Goal: Information Seeking & Learning: Learn about a topic

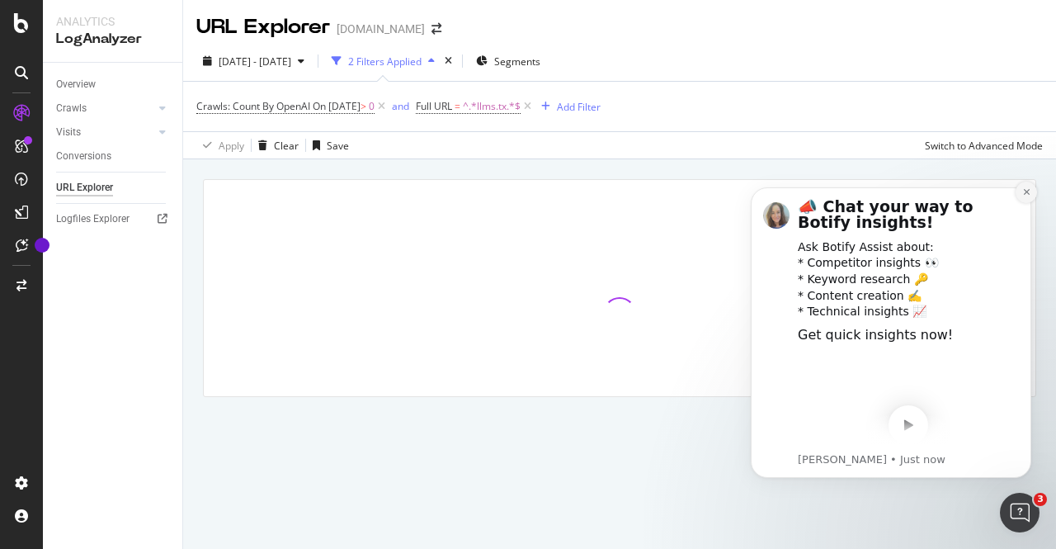
click at [1024, 192] on icon "Dismiss notification" at bounding box center [1027, 191] width 9 height 9
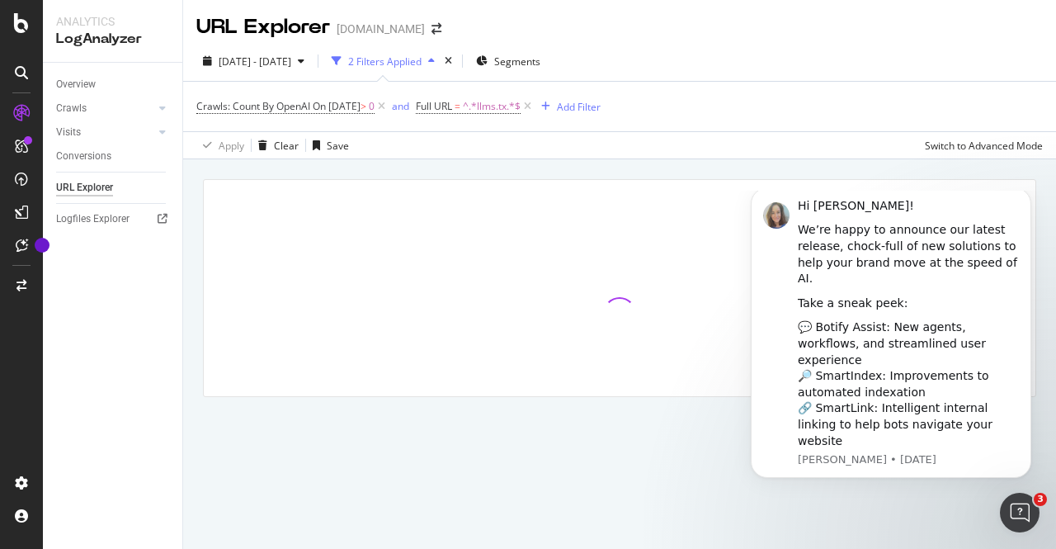
click at [193, 212] on div "Manage Columns Export as CSV Full URL Crawls: Count By OpenAI Crawls: Count By …" at bounding box center [619, 306] width 873 height 295
click at [1028, 196] on icon "Dismiss notification" at bounding box center [1027, 191] width 9 height 9
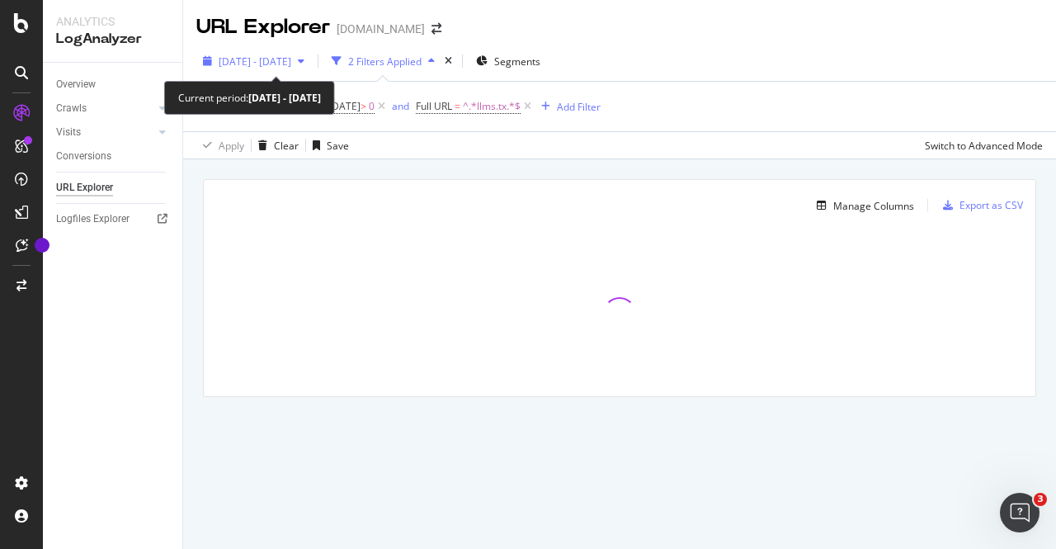
click at [291, 59] on span "2025 Sep. 15th - Oct. 12th" at bounding box center [255, 61] width 73 height 14
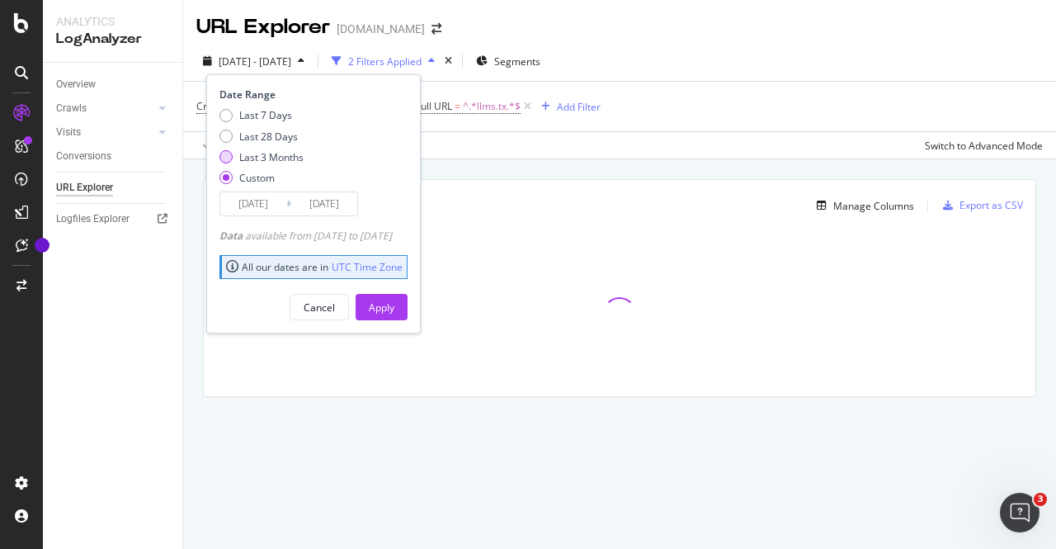
click at [279, 152] on div "Last 3 Months" at bounding box center [271, 157] width 64 height 14
type input "2025/07/14"
type input "2025/10/13"
click at [395, 307] on div "Apply" at bounding box center [382, 307] width 26 height 14
